Goal: Task Accomplishment & Management: Use online tool/utility

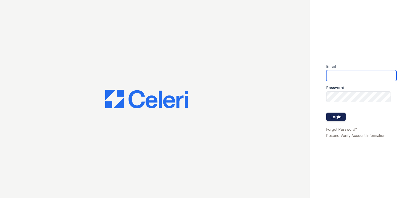
type input "sierrawalk.pm@cafmanagement.com"
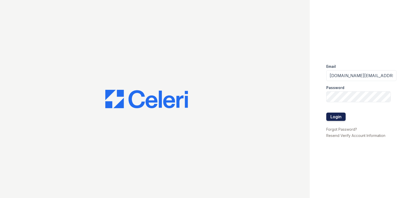
click at [341, 113] on button "Login" at bounding box center [336, 116] width 19 height 8
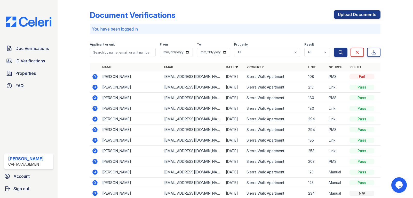
drag, startPoint x: 34, startPoint y: 49, endPoint x: 73, endPoint y: 14, distance: 52.0
click at [34, 49] on span "Doc Verifications" at bounding box center [32, 48] width 33 height 6
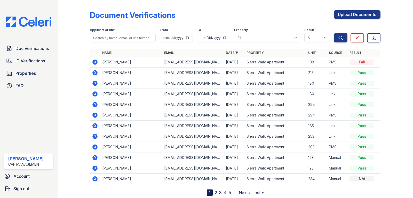
click at [215, 192] on link "2" at bounding box center [216, 192] width 2 height 5
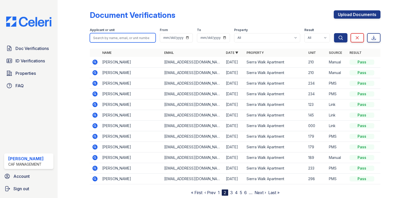
click at [127, 36] on input "search" at bounding box center [123, 37] width 66 height 9
type input "[PERSON_NAME]"
click at [334, 33] on button "Search" at bounding box center [340, 37] width 13 height 9
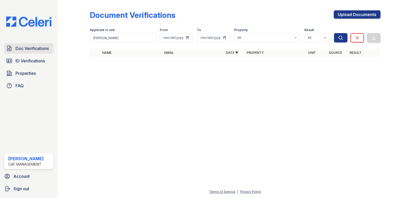
click at [34, 50] on span "Doc Verifications" at bounding box center [32, 48] width 33 height 6
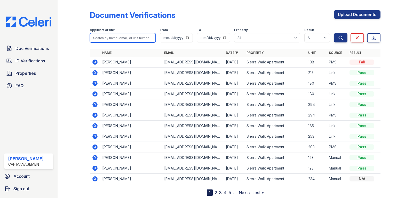
click at [128, 38] on input "search" at bounding box center [123, 37] width 66 height 9
type input "[PERSON_NAME]"
click at [334, 33] on button "Search" at bounding box center [340, 37] width 13 height 9
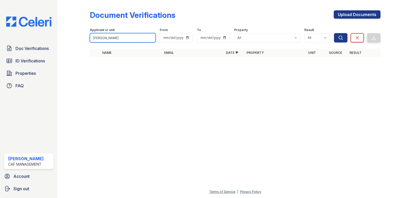
click at [128, 38] on input "[PERSON_NAME]" at bounding box center [123, 37] width 66 height 9
click at [136, 24] on form "Applicant or unit [PERSON_NAME] From To Property All Sierra Walk Apartment Resu…" at bounding box center [235, 34] width 291 height 21
